Goal: Task Accomplishment & Management: Use online tool/utility

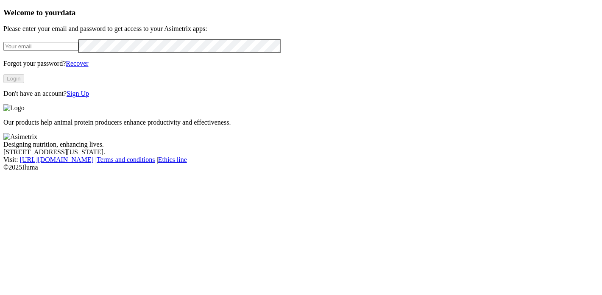
type input "[EMAIL_ADDRESS][DOMAIN_NAME]"
drag, startPoint x: 141, startPoint y: 69, endPoint x: 0, endPoint y: 69, distance: 141.1
click at [3, 69] on div "Welcome to your data Please enter your email and password to get access to your…" at bounding box center [300, 53] width 595 height 90
type input "[PERSON_NAME][EMAIL_ADDRESS][PERSON_NAME][DOMAIN_NAME]"
click at [10, 86] on div "Welcome to your data Please enter your email and password to get access to your…" at bounding box center [300, 53] width 595 height 90
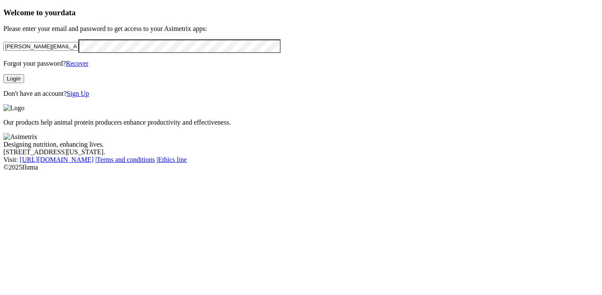
click at [108, 98] on div "Welcome to your data Please enter your email and password to get access to your…" at bounding box center [300, 53] width 595 height 90
click at [24, 83] on button "Login" at bounding box center [13, 78] width 21 height 9
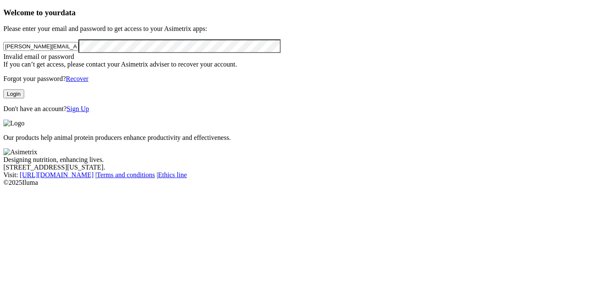
click at [78, 51] on input "[PERSON_NAME][EMAIL_ADDRESS][PERSON_NAME][DOMAIN_NAME]" at bounding box center [40, 46] width 75 height 9
drag, startPoint x: 136, startPoint y: 67, endPoint x: 28, endPoint y: 64, distance: 108.1
click at [25, 51] on input "[PERSON_NAME][EMAIL_ADDRESS][PERSON_NAME][DOMAIN_NAME]" at bounding box center [40, 46] width 75 height 9
click at [78, 51] on input "[PERSON_NAME][EMAIL_ADDRESS][PERSON_NAME][DOMAIN_NAME]" at bounding box center [40, 46] width 75 height 9
click at [24, 98] on button "Login" at bounding box center [13, 93] width 21 height 9
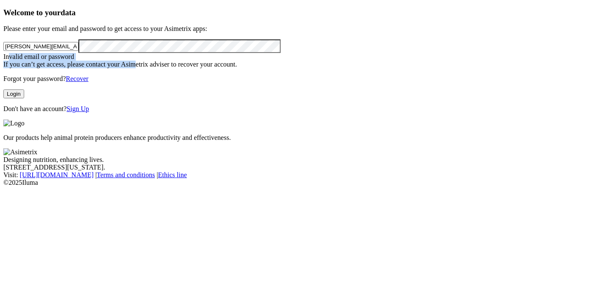
drag, startPoint x: 87, startPoint y: 102, endPoint x: 169, endPoint y: 105, distance: 82.2
click at [169, 68] on div "Invalid email or password If you can’t get access, please contact your Asimetri…" at bounding box center [300, 60] width 595 height 15
drag, startPoint x: 39, startPoint y: 112, endPoint x: 205, endPoint y: 121, distance: 165.9
click at [205, 68] on div "Invalid email or password If you can’t get access, please contact your Asimetri…" at bounding box center [300, 60] width 595 height 15
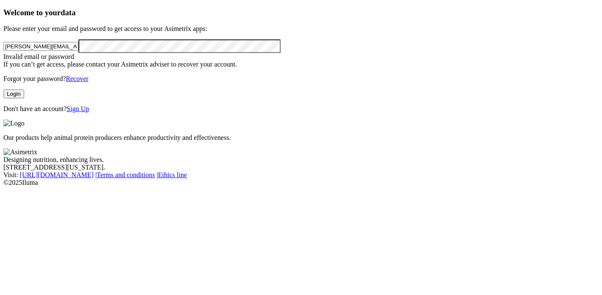
click at [146, 68] on div "Invalid email or password If you can’t get access, please contact your Asimetri…" at bounding box center [300, 60] width 595 height 15
click at [0, 85] on html "Welcome to your data Please enter your email and password to get access to your…" at bounding box center [301, 95] width 602 height 190
click at [24, 98] on button "Login" at bounding box center [13, 93] width 21 height 9
